Goal: Task Accomplishment & Management: Use online tool/utility

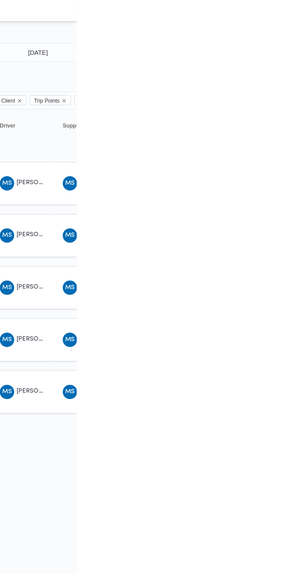
type input "25/8/2025"
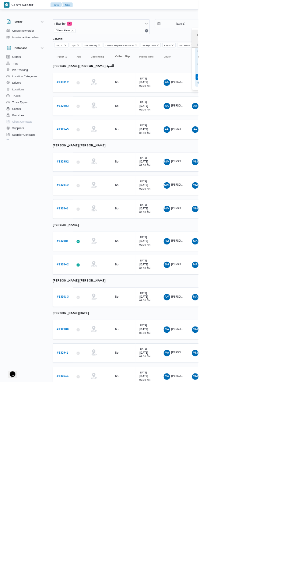
type input "[DATE]"
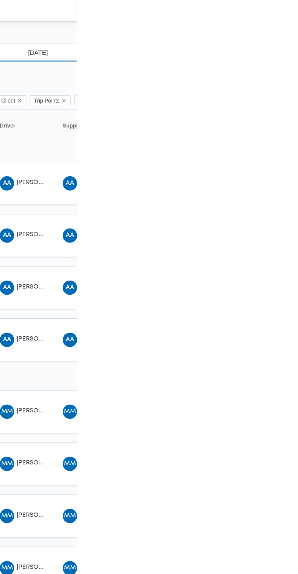
click at [269, 34] on input "21/8/2025" at bounding box center [267, 36] width 69 height 12
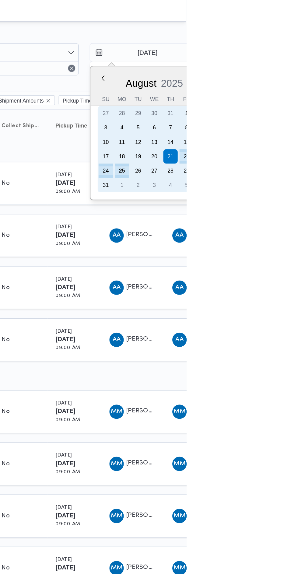
click at [242, 116] on div "24" at bounding box center [244, 116] width 10 height 10
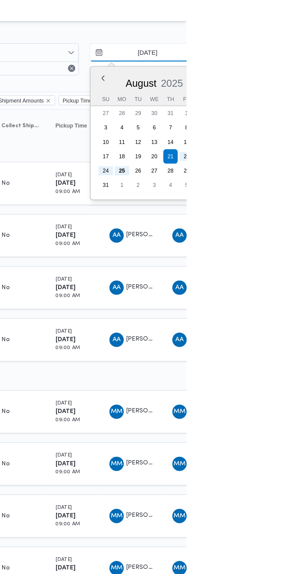
type input "[DATE]"
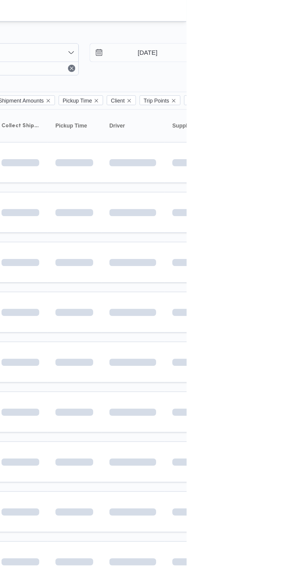
click at [207, 164] on td at bounding box center [222, 178] width 37 height 28
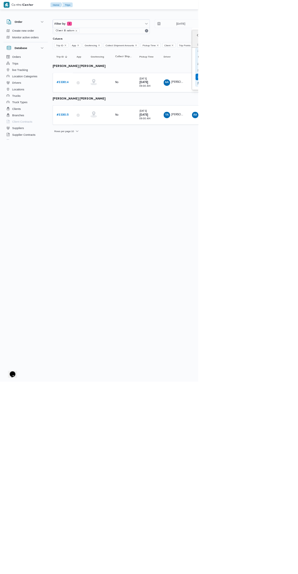
type input "[DATE]"
